Goal: Transaction & Acquisition: Purchase product/service

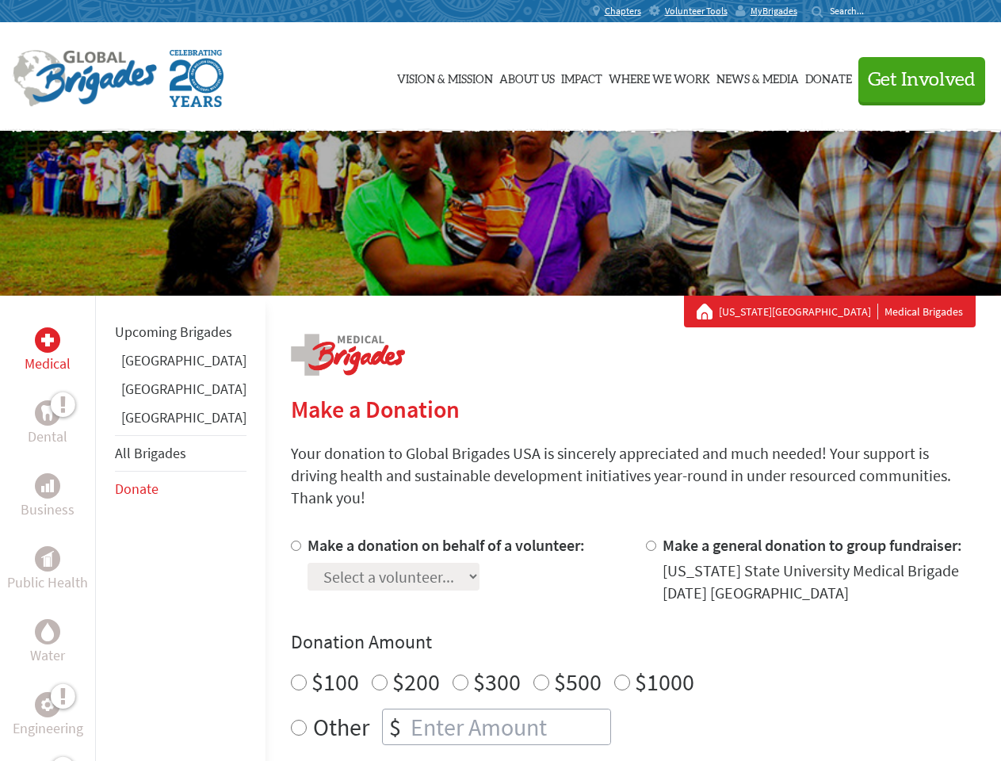
click at [875, 11] on div "Search for:" at bounding box center [842, 11] width 63 height 13
click at [914, 79] on span "Get Involved" at bounding box center [922, 80] width 108 height 19
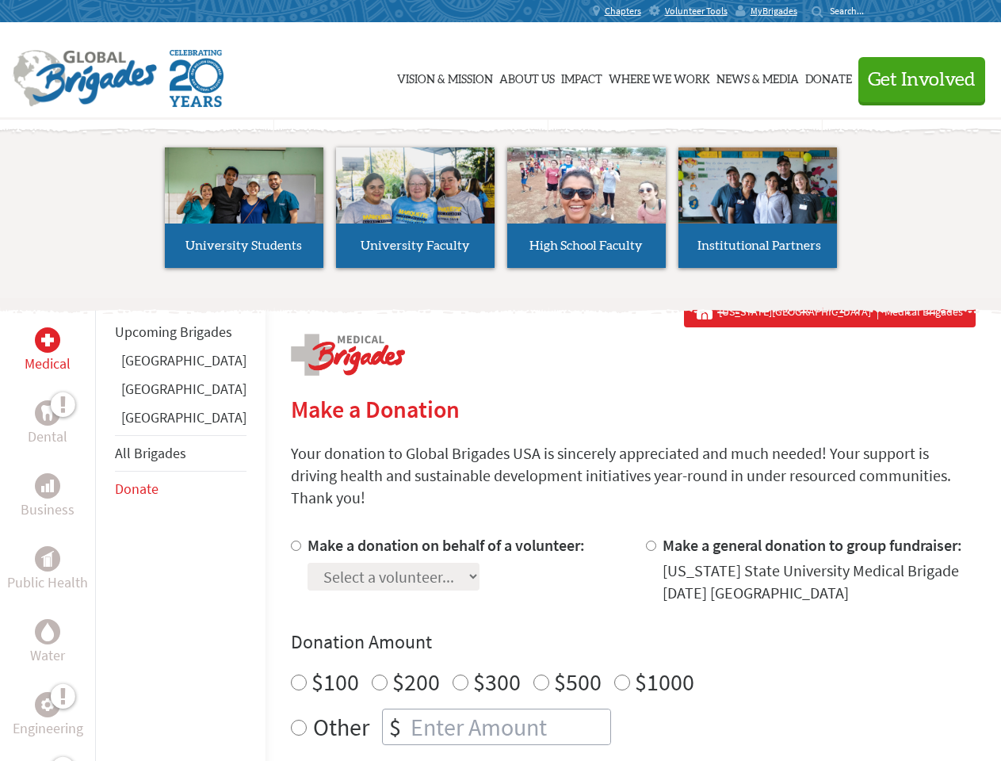
click at [501, 213] on li "High School Faculty" at bounding box center [586, 208] width 171 height 146
click at [105, 528] on div "Upcoming Brigades [GEOGRAPHIC_DATA] [GEOGRAPHIC_DATA] [GEOGRAPHIC_DATA] All Bri…" at bounding box center [180, 676] width 170 height 761
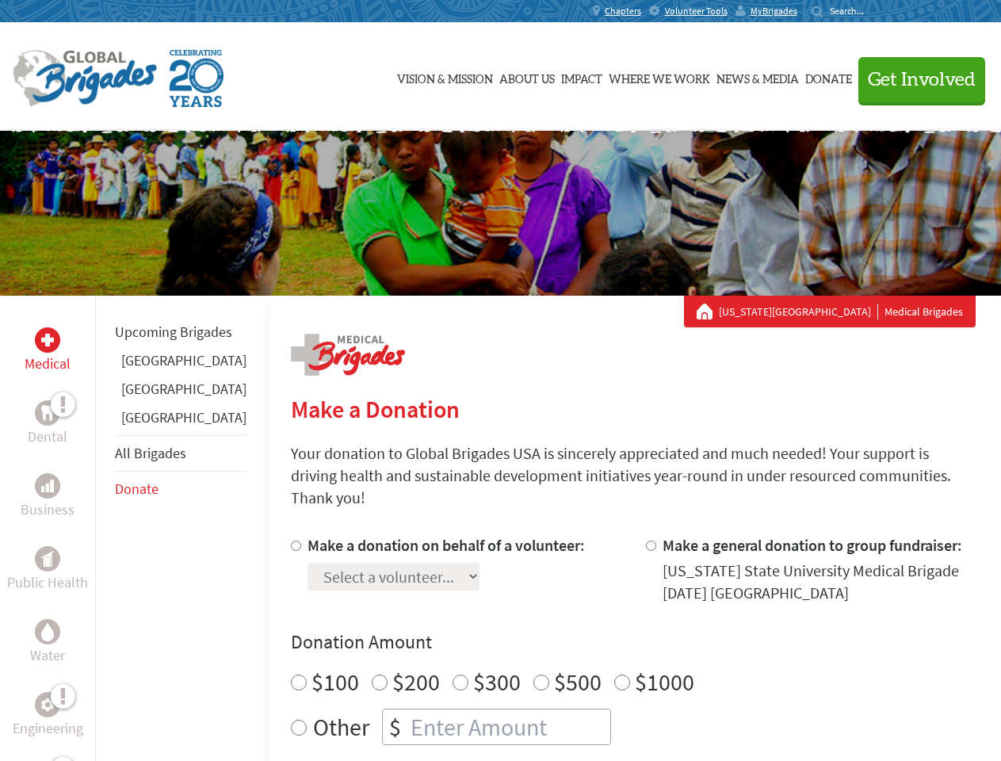
click at [605, 636] on div "Donation Amount $100 $200 $300 $500 $1000 Other $" at bounding box center [633, 687] width 685 height 116
click at [291, 540] on input "Make a donation on behalf of a volunteer:" at bounding box center [296, 545] width 10 height 10
radio input "true"
click at [646, 540] on input "Make a general donation to group fundraiser:" at bounding box center [651, 545] width 10 height 10
radio input "true"
